Goal: Transaction & Acquisition: Book appointment/travel/reservation

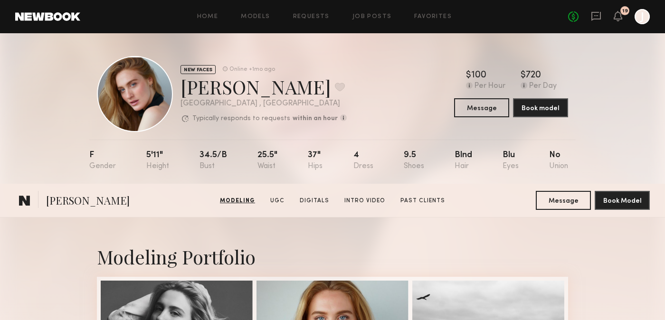
scroll to position [300, 0]
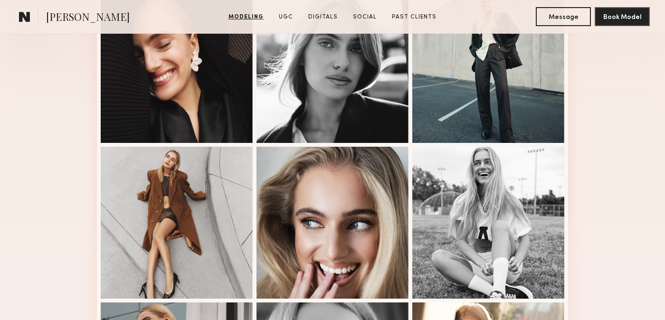
scroll to position [269, 0]
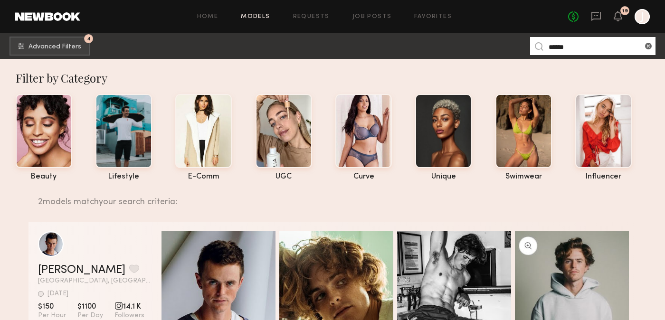
click at [647, 51] on input "******" at bounding box center [592, 46] width 125 height 18
click at [650, 47] on common-icon at bounding box center [649, 46] width 10 height 10
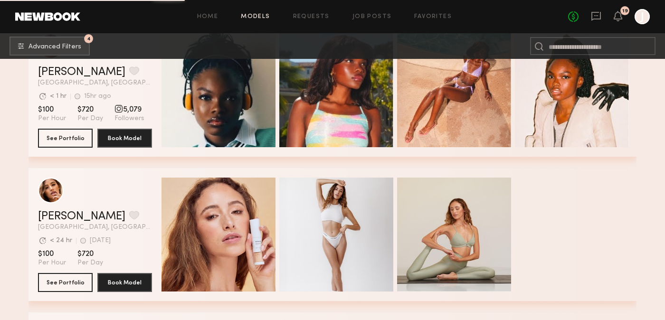
scroll to position [1411, 0]
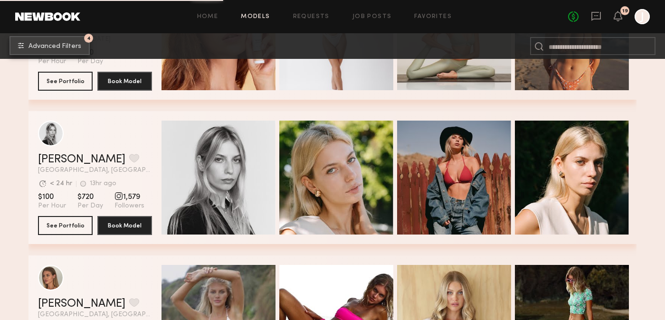
click at [61, 49] on span "Advanced Filters" at bounding box center [55, 46] width 53 height 7
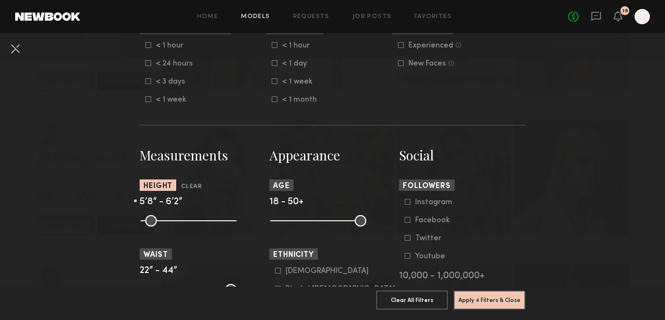
scroll to position [315, 0]
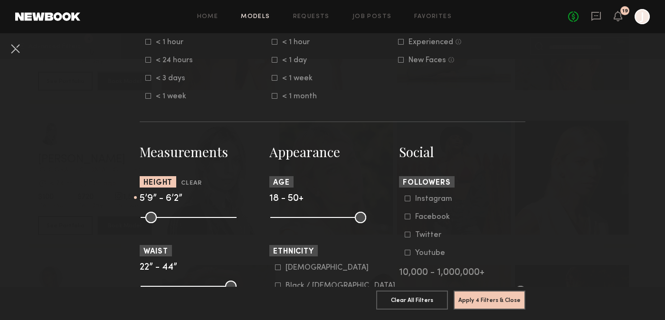
type input "**"
click at [195, 218] on input "range" at bounding box center [189, 217] width 96 height 11
click at [474, 299] on button "Apply 4 Filters & Close" at bounding box center [490, 299] width 72 height 19
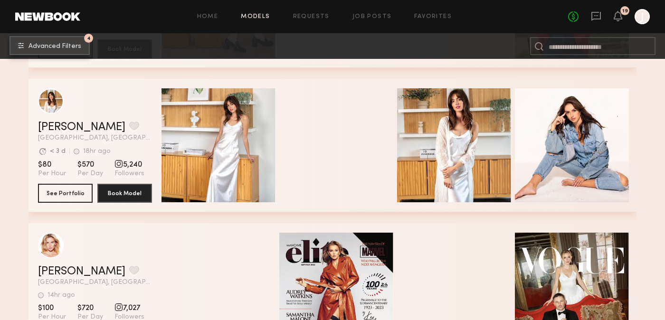
scroll to position [2602, 0]
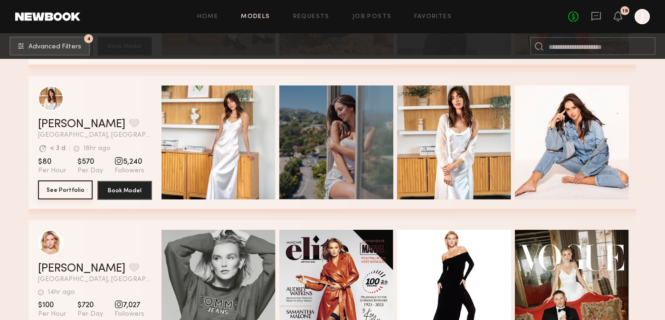
click at [66, 187] on button "See Portfolio" at bounding box center [65, 190] width 55 height 19
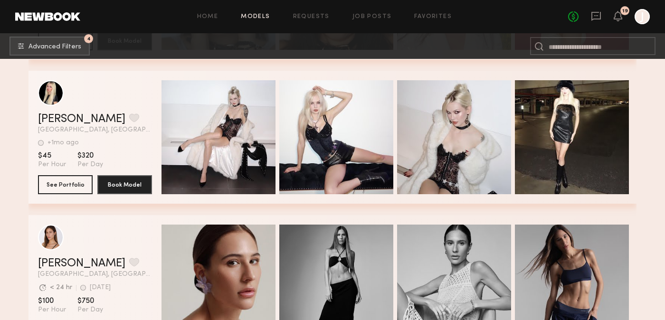
scroll to position [3332, 0]
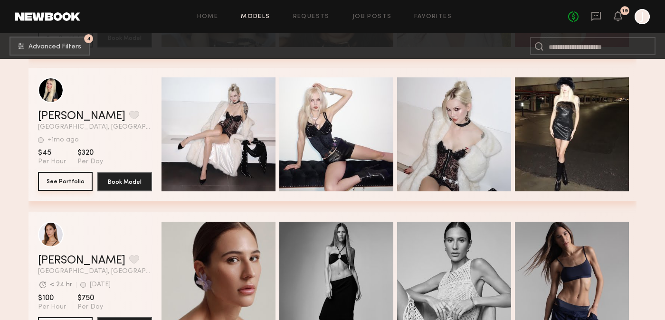
click at [66, 180] on button "See Portfolio" at bounding box center [65, 181] width 55 height 19
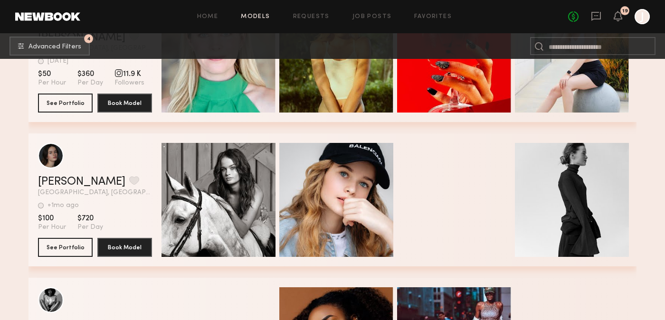
scroll to position [6590, 0]
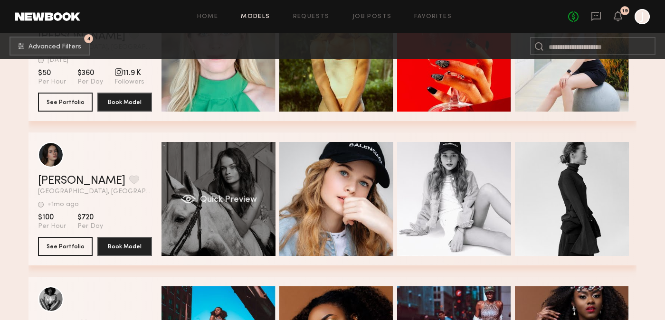
click at [216, 200] on span "Quick Preview" at bounding box center [228, 200] width 57 height 9
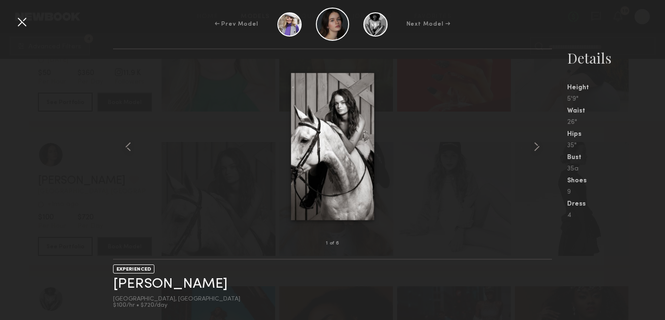
click at [150, 212] on div at bounding box center [332, 147] width 439 height 164
click at [16, 22] on div at bounding box center [21, 21] width 15 height 15
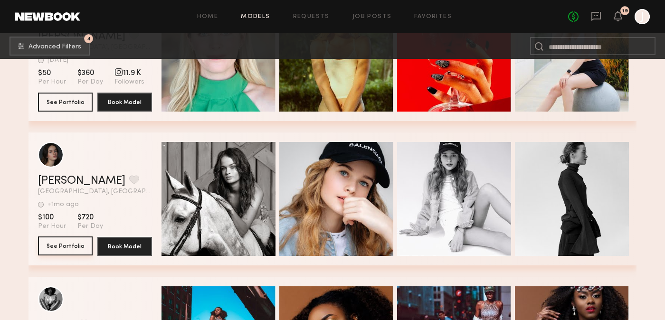
click at [59, 244] on button "See Portfolio" at bounding box center [65, 246] width 55 height 19
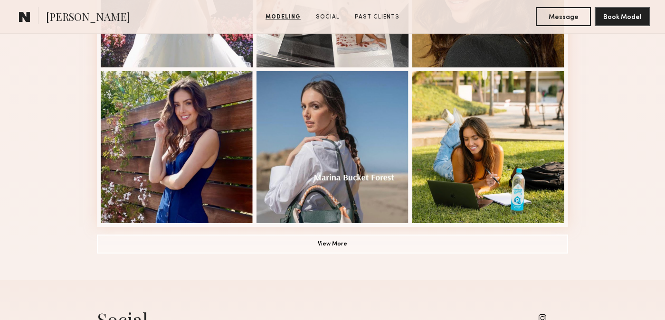
scroll to position [684, 0]
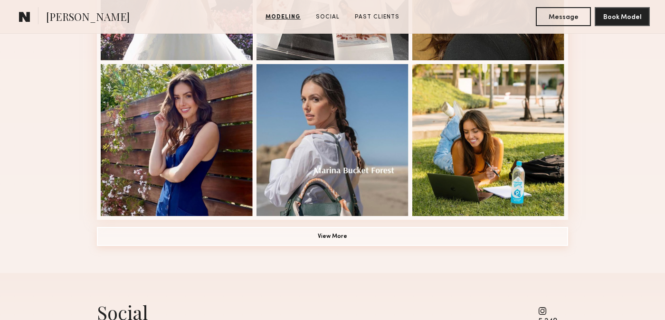
click at [298, 235] on button "View More" at bounding box center [332, 236] width 471 height 19
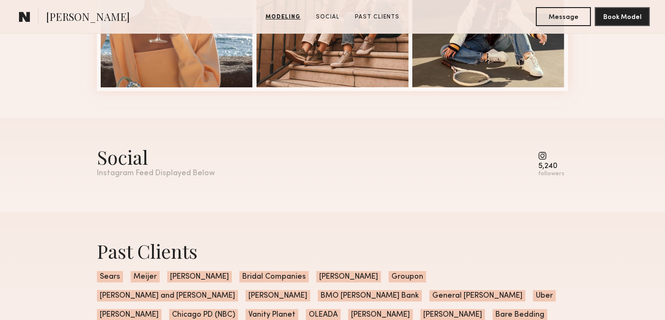
scroll to position [1449, 0]
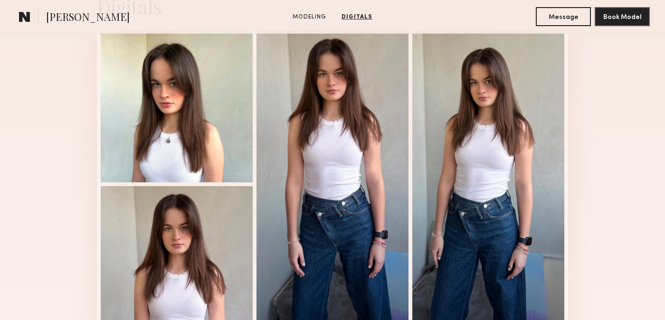
scroll to position [708, 0]
